Goal: Task Accomplishment & Management: Manage account settings

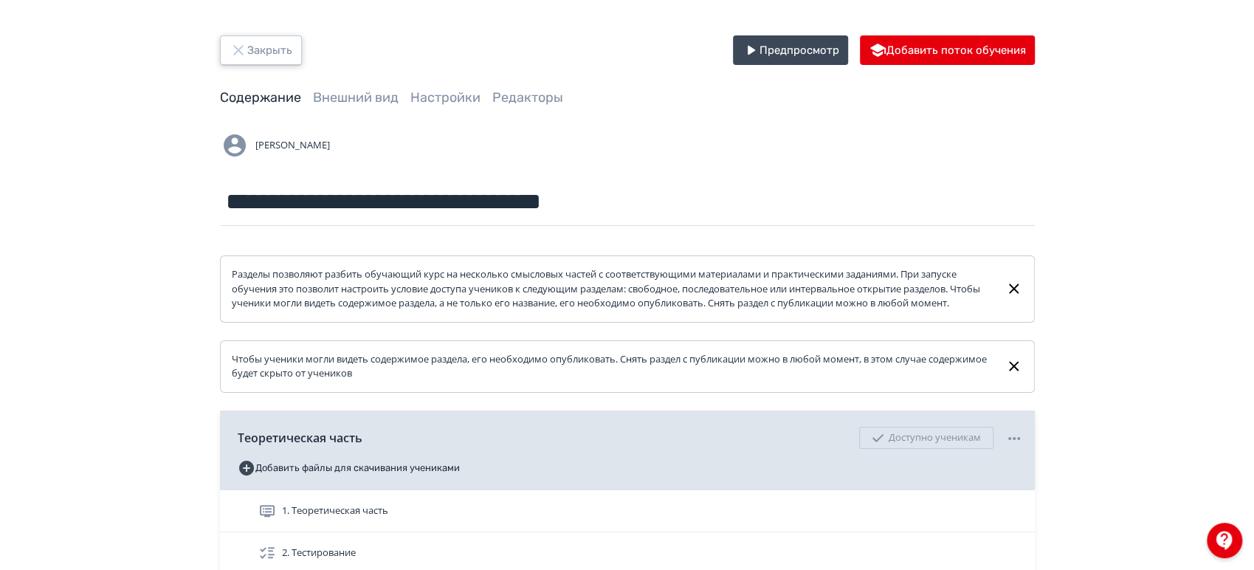
click at [268, 51] on button "Закрыть" at bounding box center [261, 50] width 82 height 30
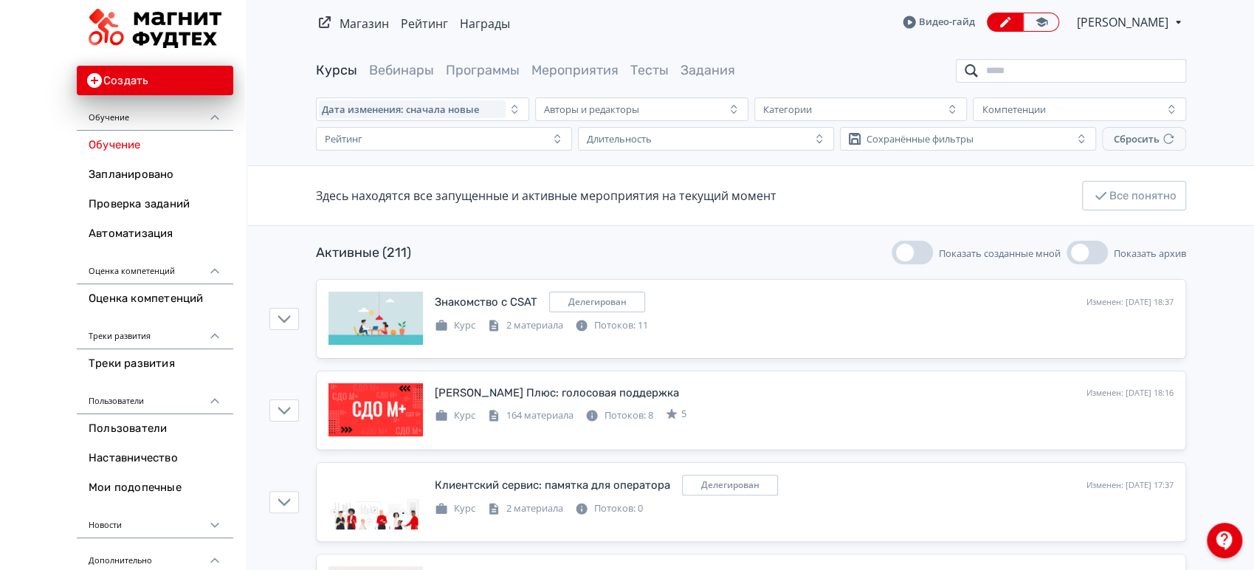
click at [1012, 70] on input "search" at bounding box center [1071, 71] width 230 height 24
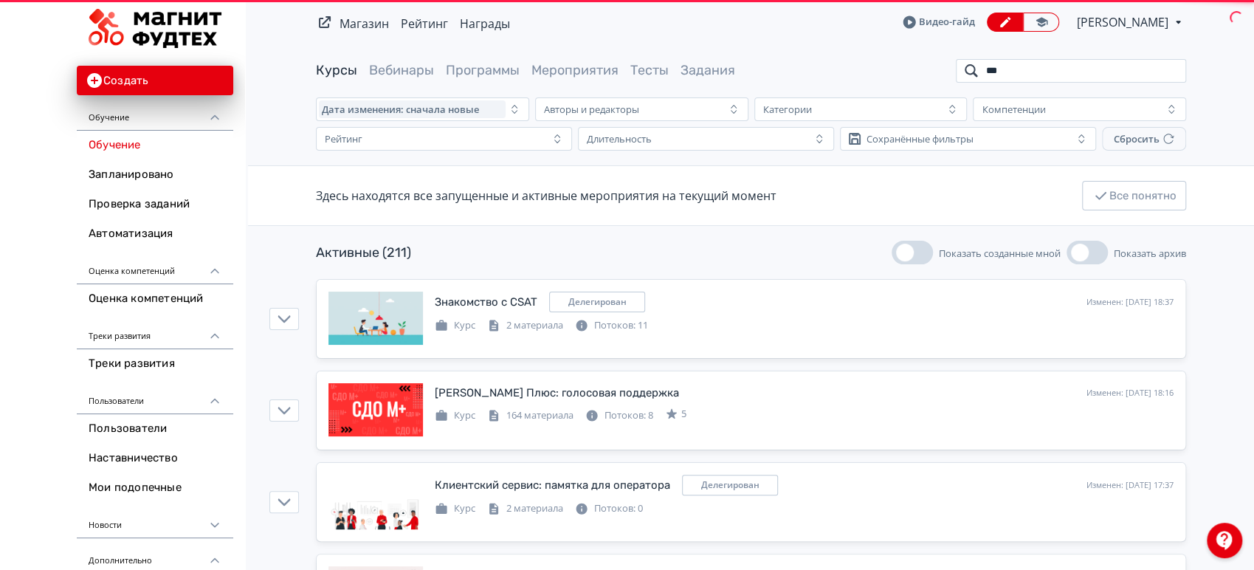
type input "****"
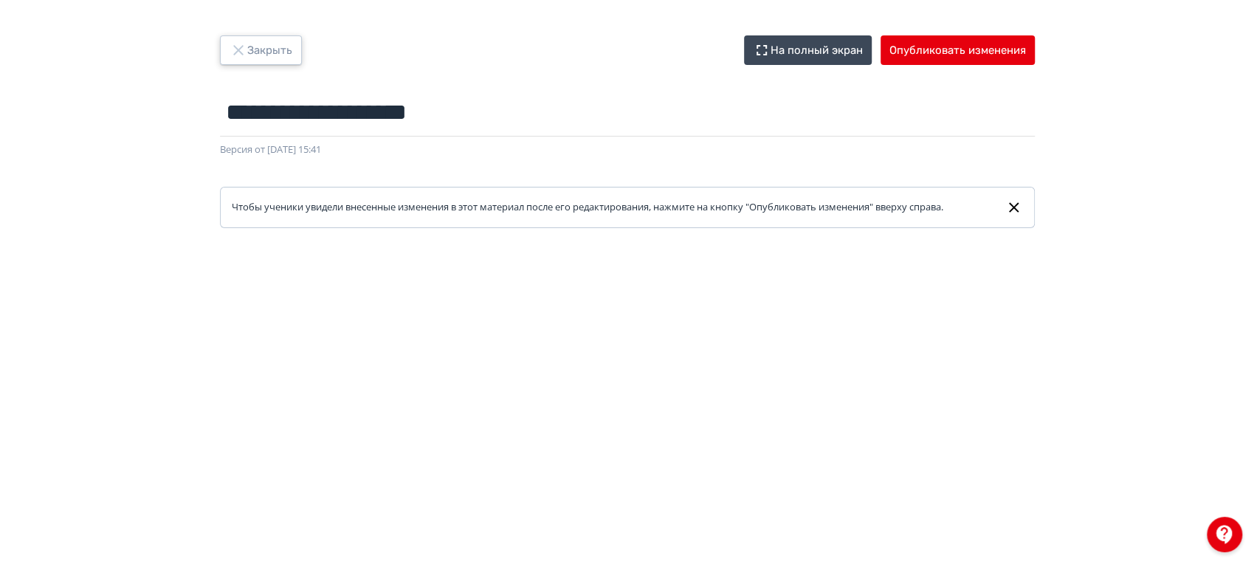
click at [249, 42] on button "Закрыть" at bounding box center [261, 50] width 82 height 30
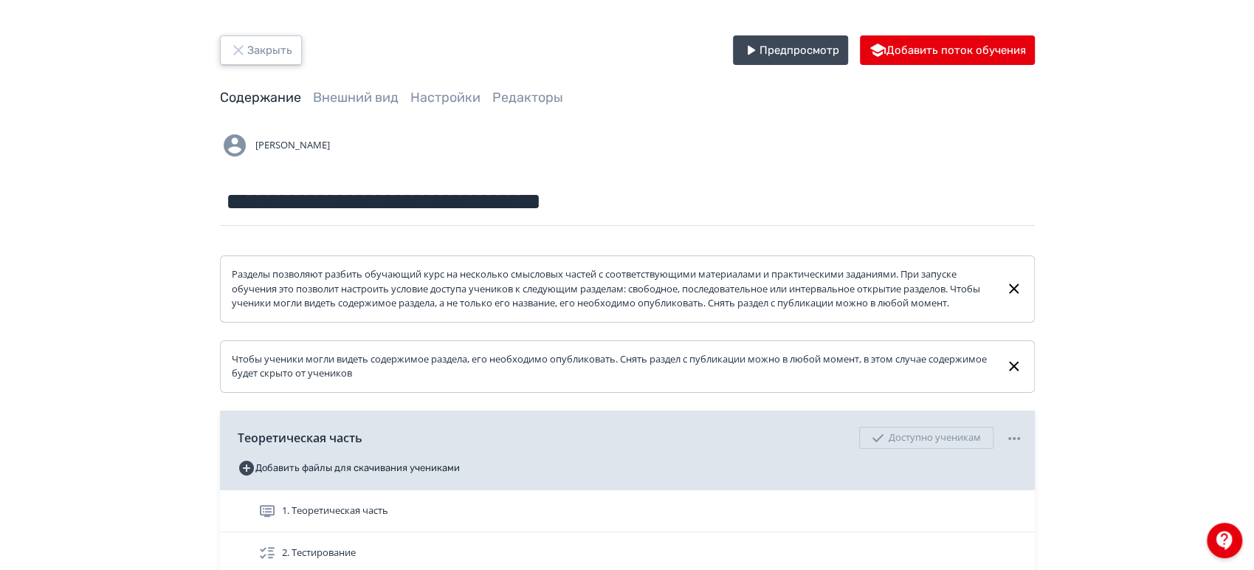
click at [278, 44] on button "Закрыть" at bounding box center [261, 50] width 82 height 30
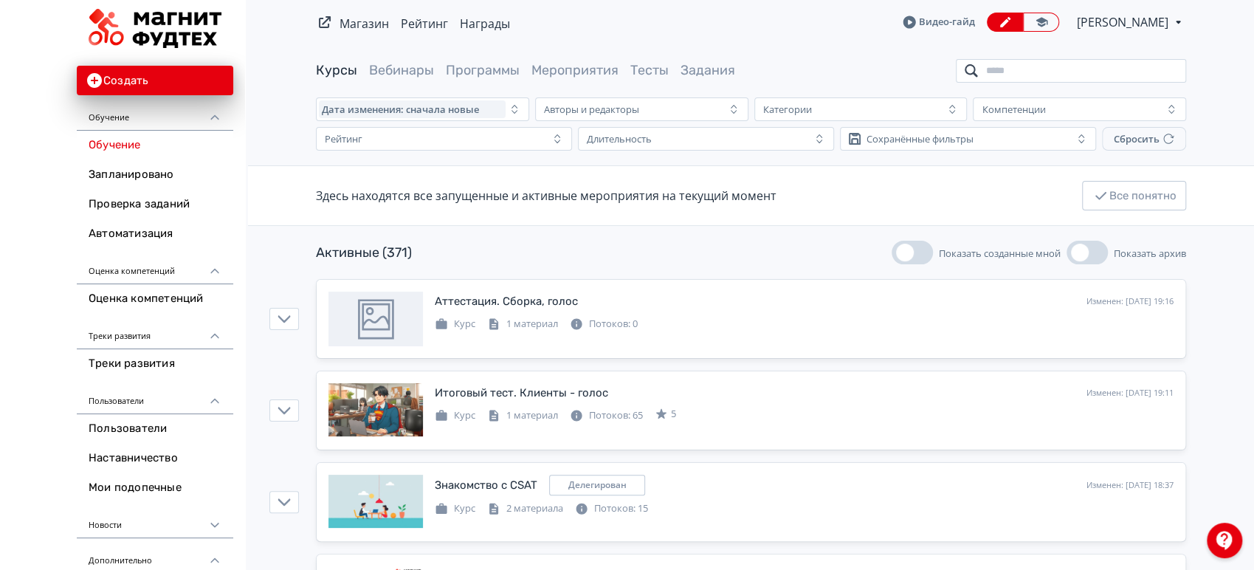
click at [1060, 72] on input "search" at bounding box center [1071, 71] width 230 height 24
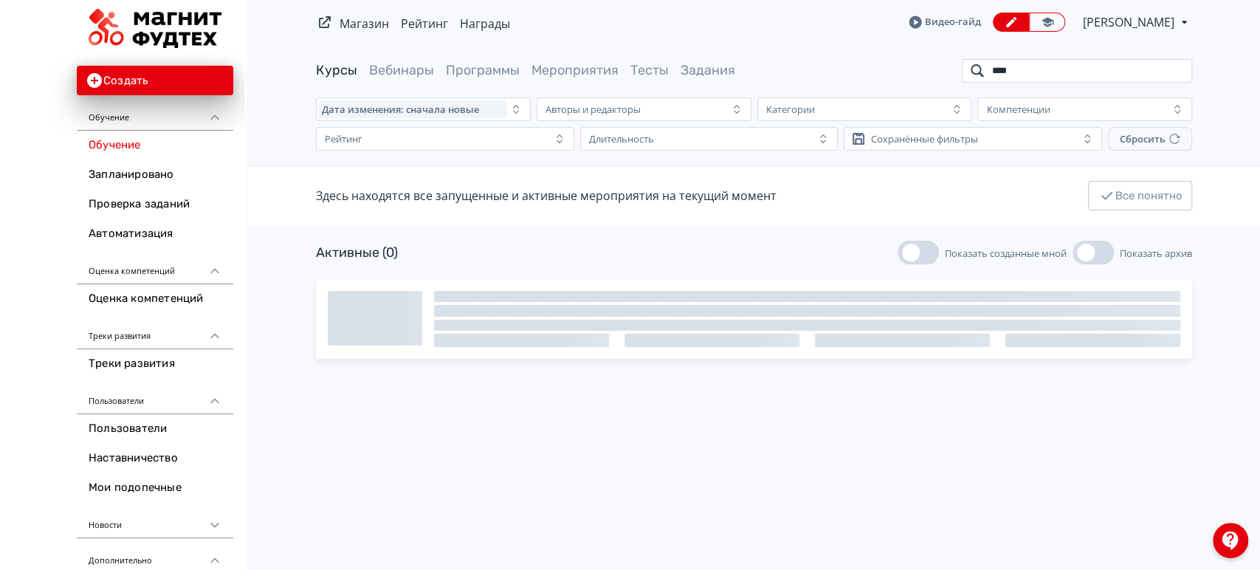
type input "*****"
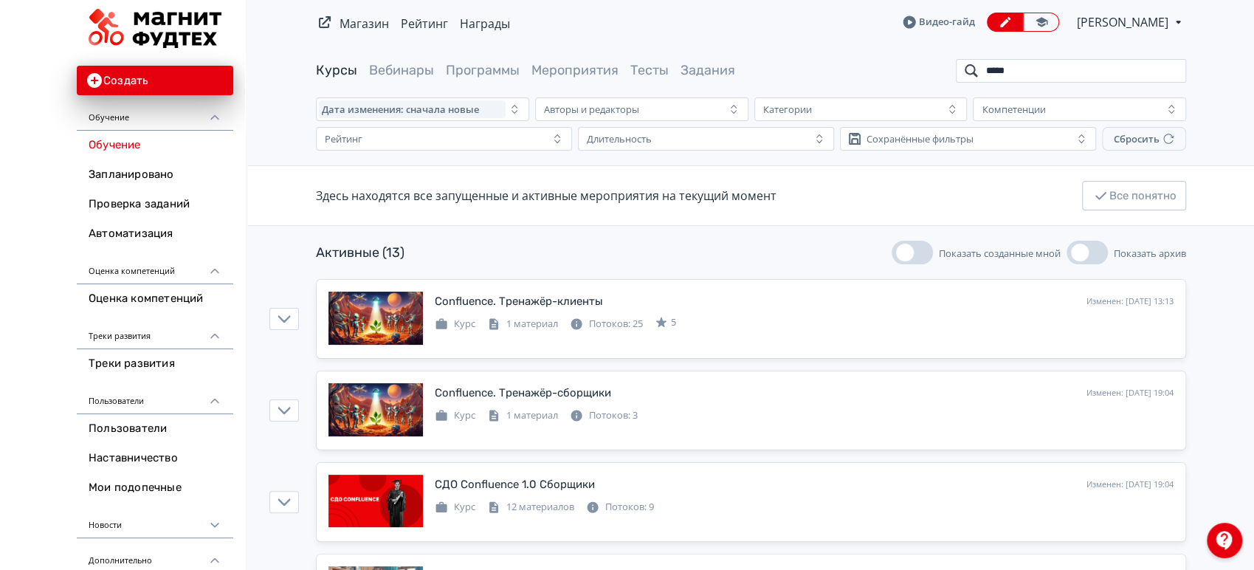
click at [1170, 72] on input "*****" at bounding box center [1071, 71] width 230 height 24
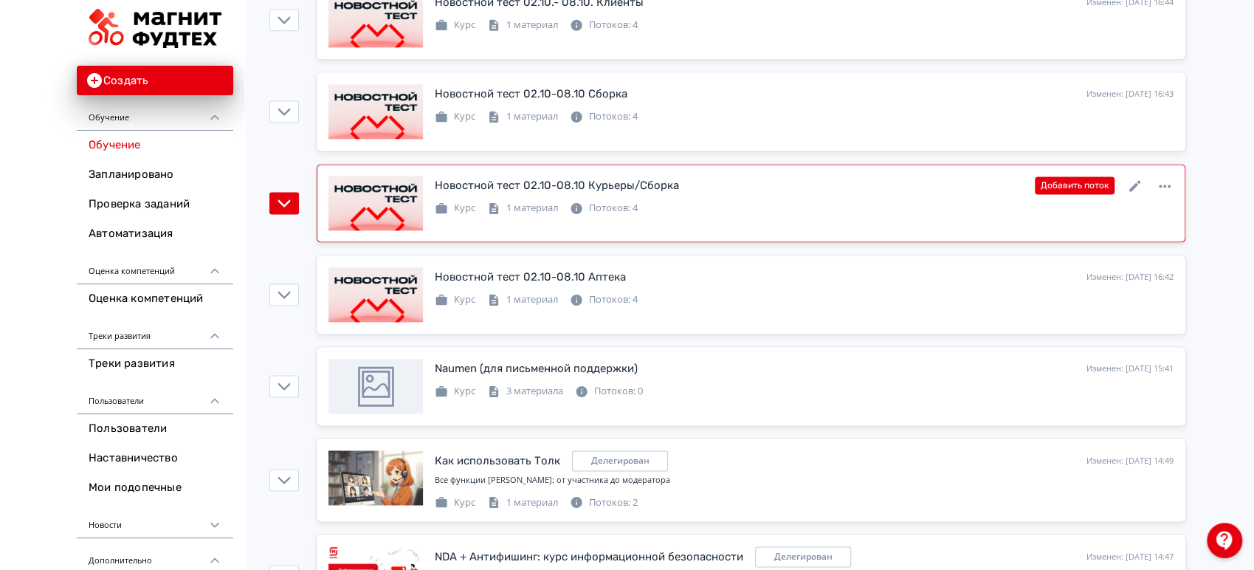
scroll to position [1476, 0]
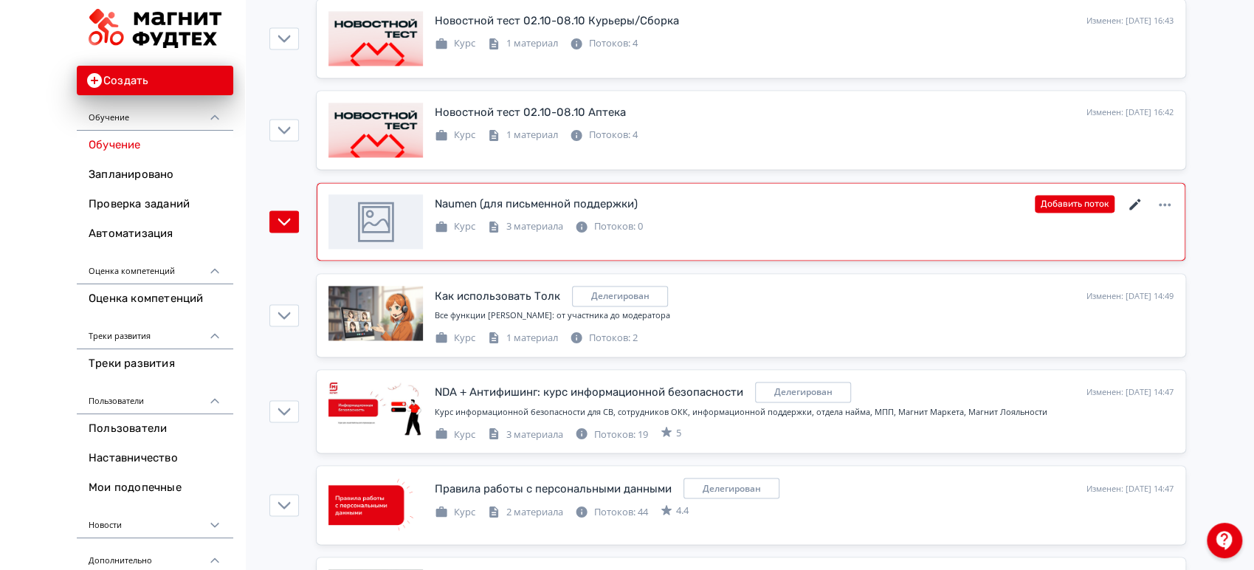
click at [1132, 204] on icon at bounding box center [1134, 204] width 11 height 11
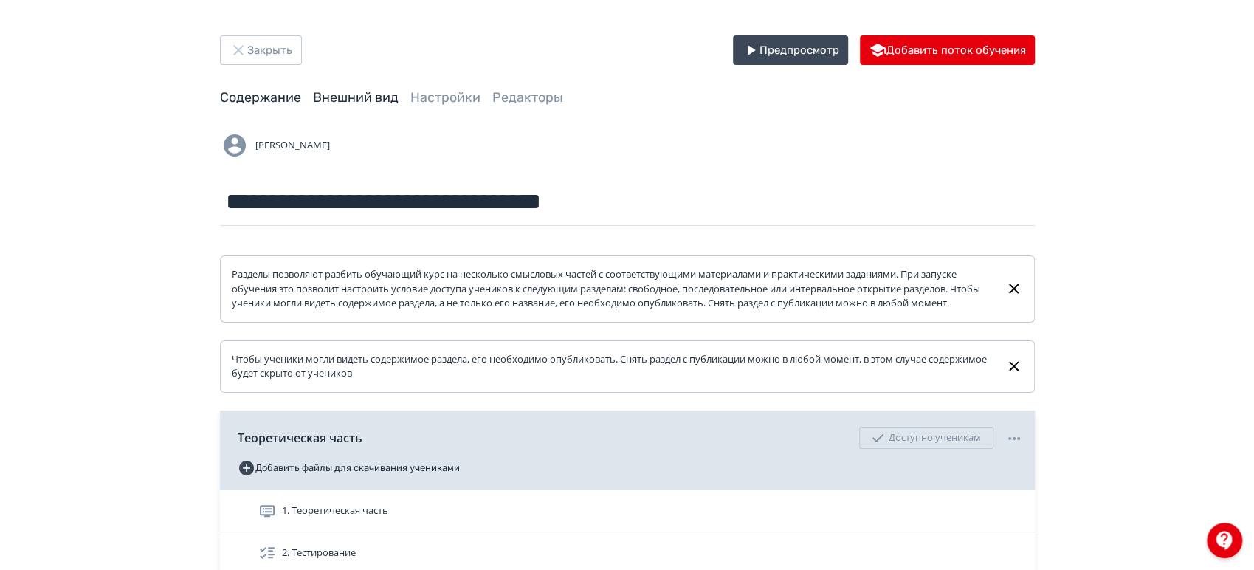
click at [359, 100] on link "Внешний вид" at bounding box center [356, 97] width 86 height 16
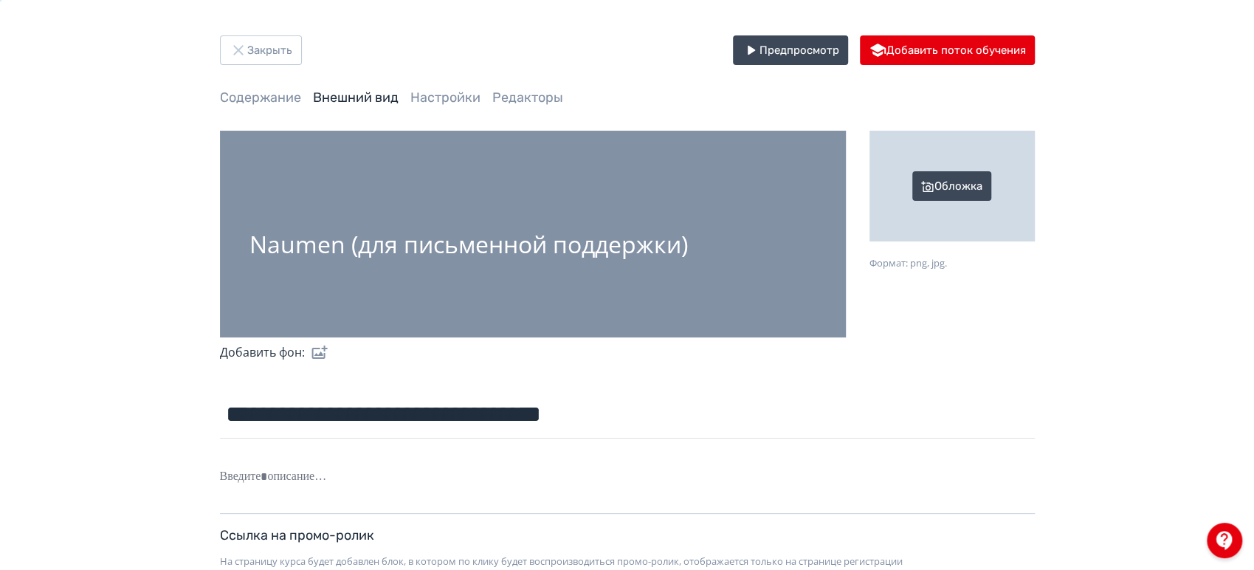
click at [963, 183] on div "Обложка" at bounding box center [952, 186] width 165 height 111
click at [0, 0] on input "Обложка Формат: png, jpg." at bounding box center [0, 0] width 0 height 0
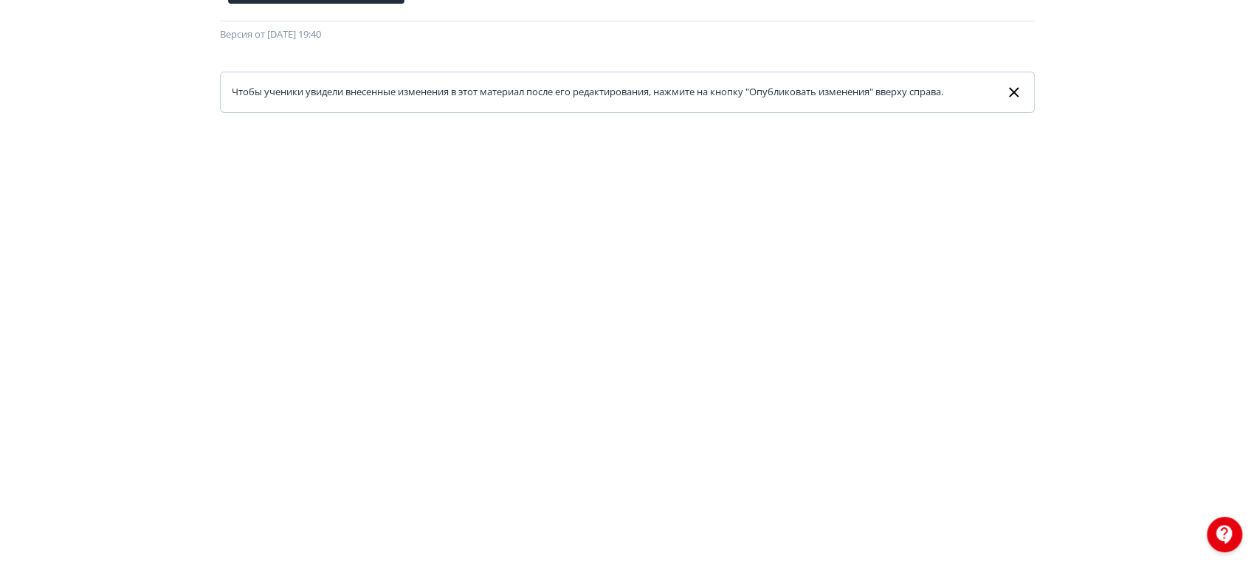
scroll to position [29, 0]
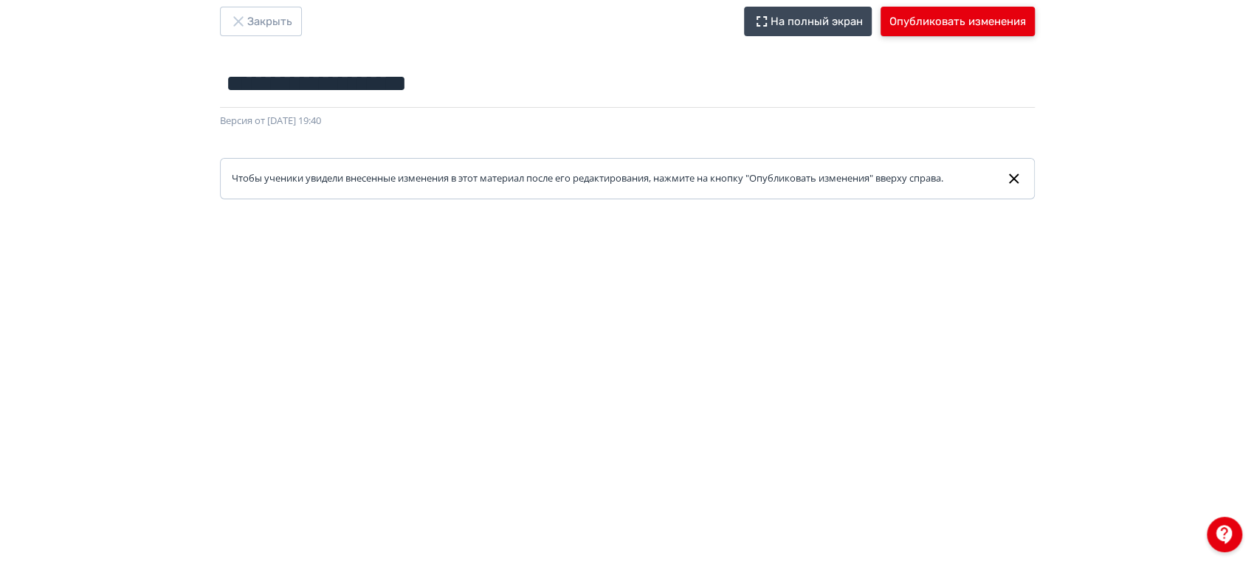
click at [1007, 16] on button "Опубликовать изменения" at bounding box center [958, 22] width 154 height 30
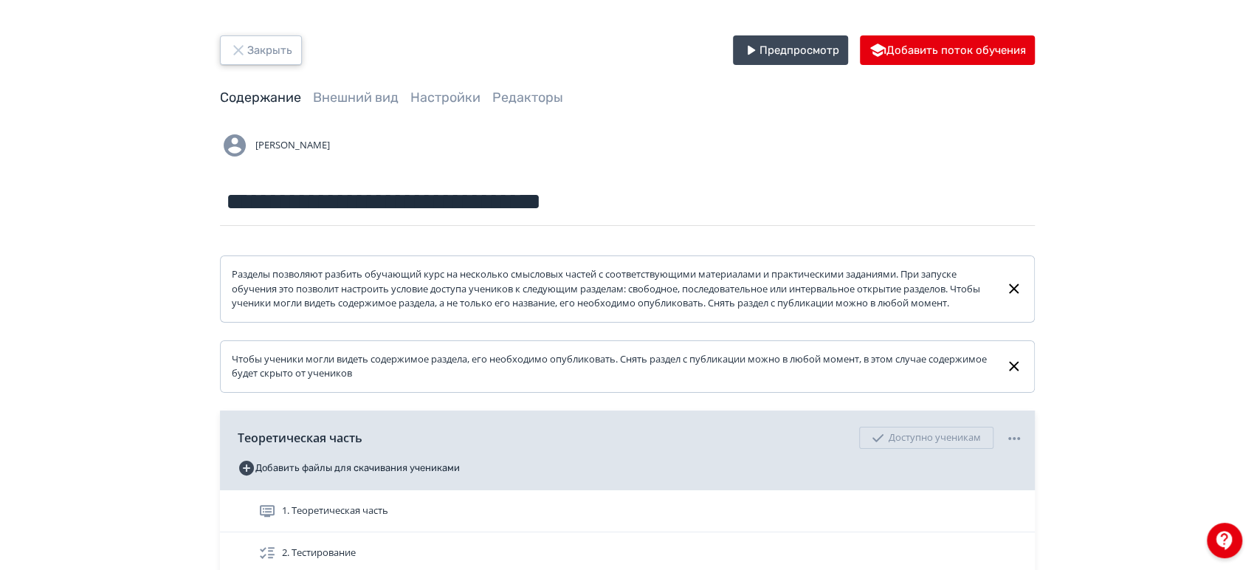
click at [241, 58] on icon "button" at bounding box center [239, 50] width 18 height 18
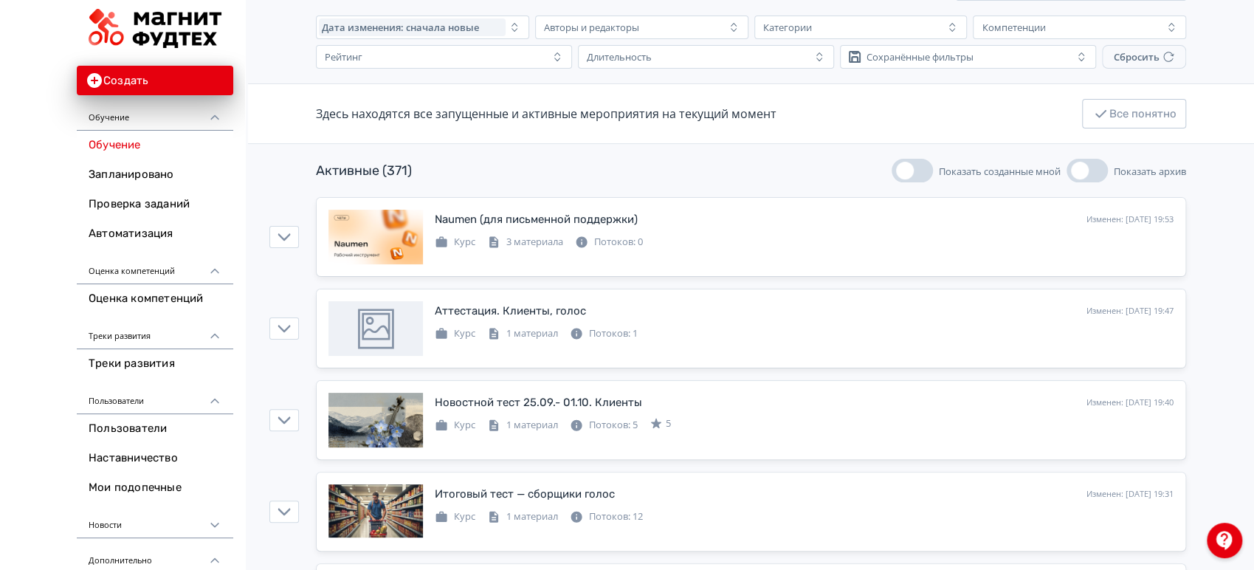
scroll to position [164, 0]
